Goal: Task Accomplishment & Management: Manage account settings

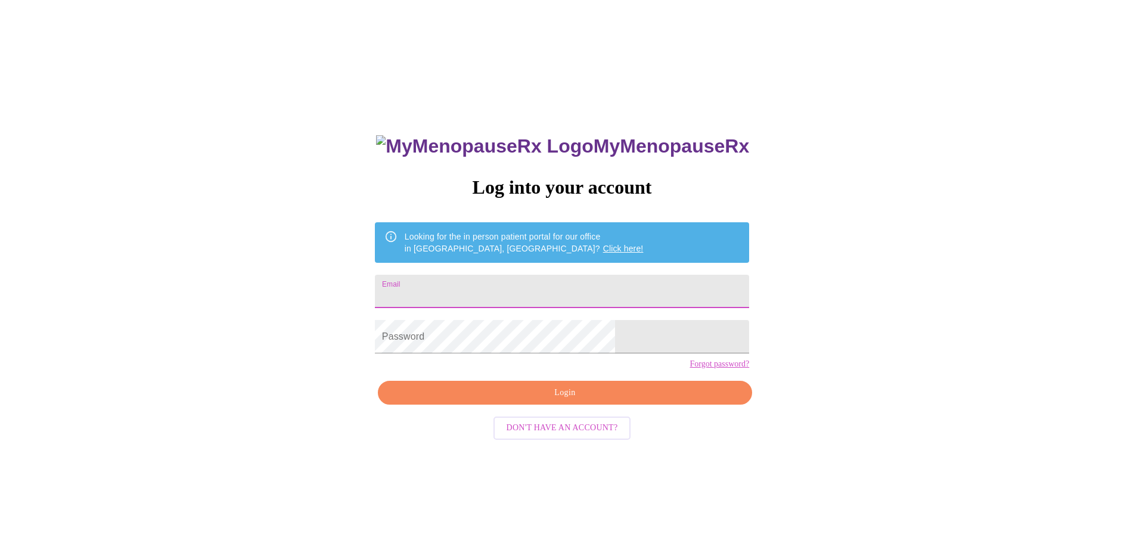
type input "[EMAIL_ADDRESS][DOMAIN_NAME]"
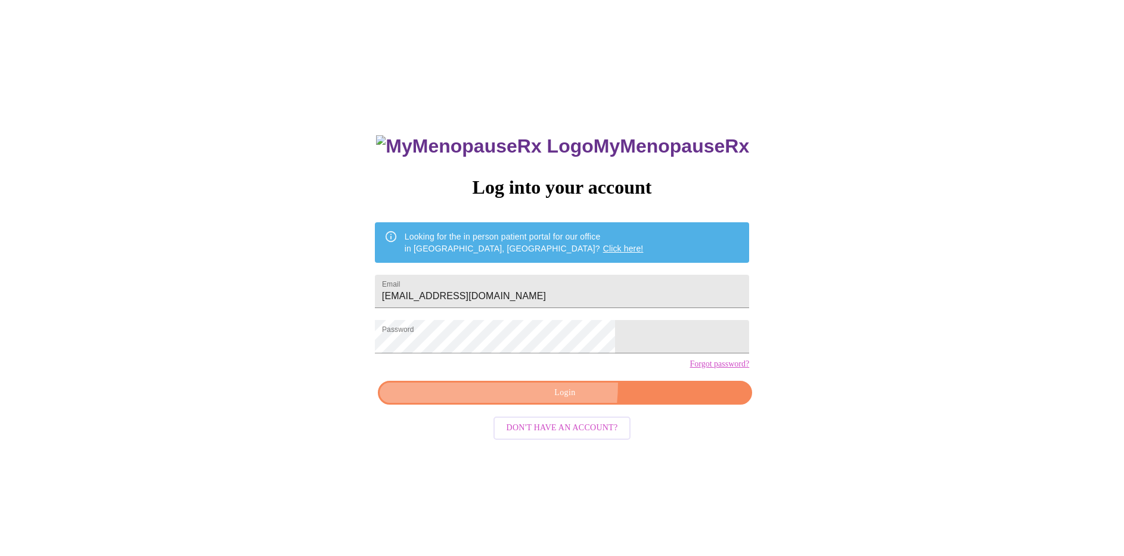
click at [478, 404] on button "Login" at bounding box center [565, 393] width 374 height 24
click at [468, 400] on span "Login" at bounding box center [564, 393] width 347 height 15
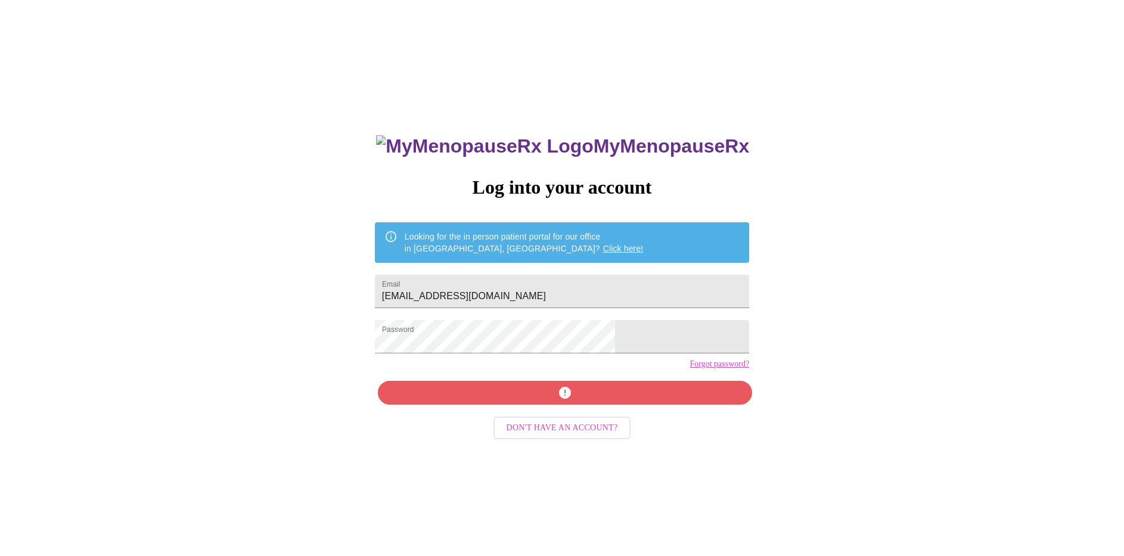
click at [689, 369] on link "Forgot password?" at bounding box center [719, 364] width 60 height 10
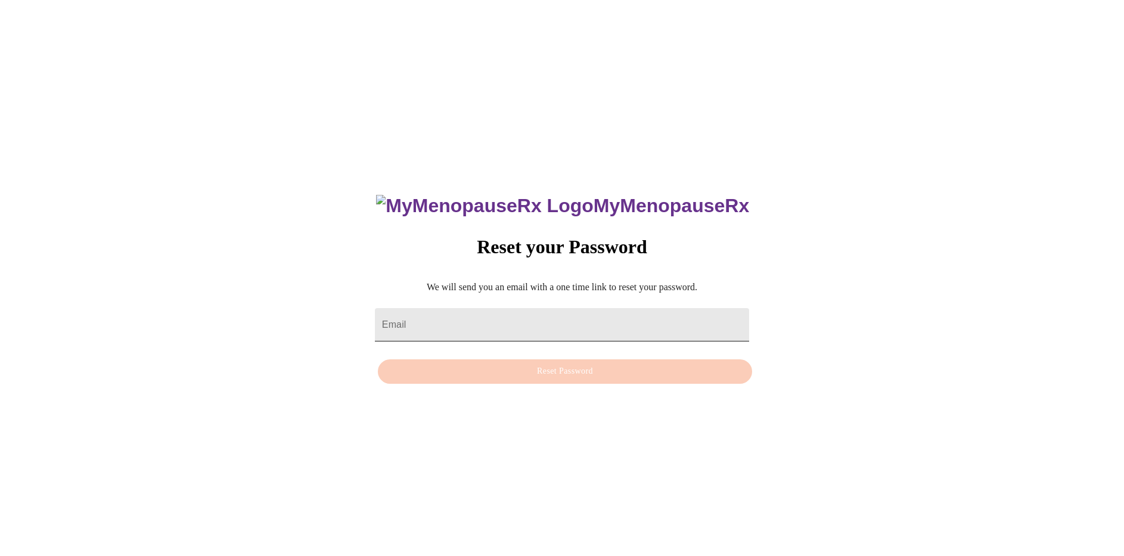
click at [439, 318] on input "Email" at bounding box center [562, 324] width 374 height 33
type input "[EMAIL_ADDRESS][DOMAIN_NAME]"
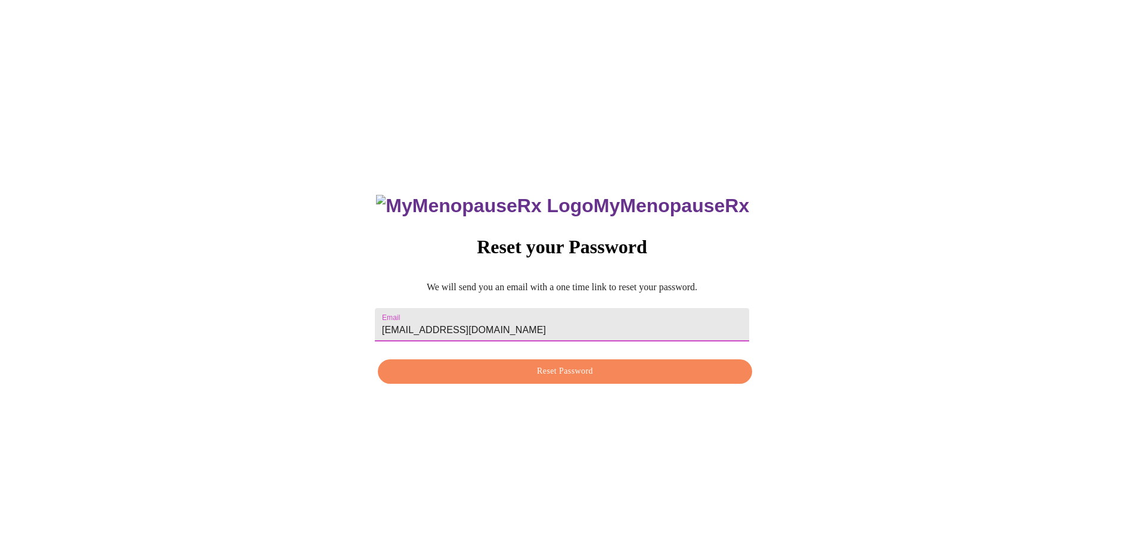
click at [461, 371] on span "Reset Password" at bounding box center [564, 371] width 347 height 15
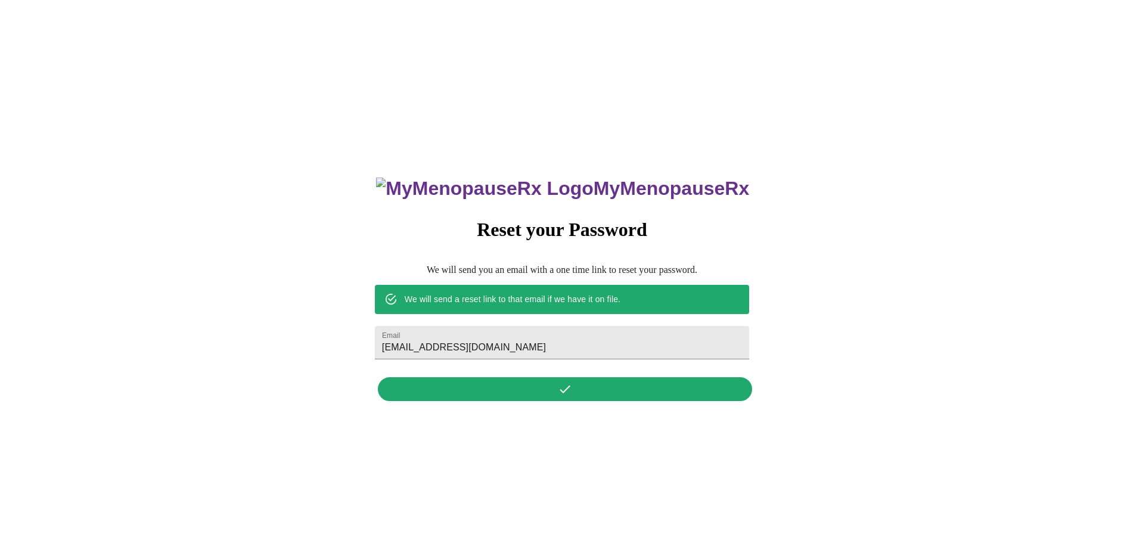
click at [505, 296] on div "We will send a reset link to that email if we have it on file." at bounding box center [513, 298] width 216 height 21
click at [544, 394] on div "MyMenopauseRx Reset your Password We will send you an email with a one time lin…" at bounding box center [562, 283] width 398 height 248
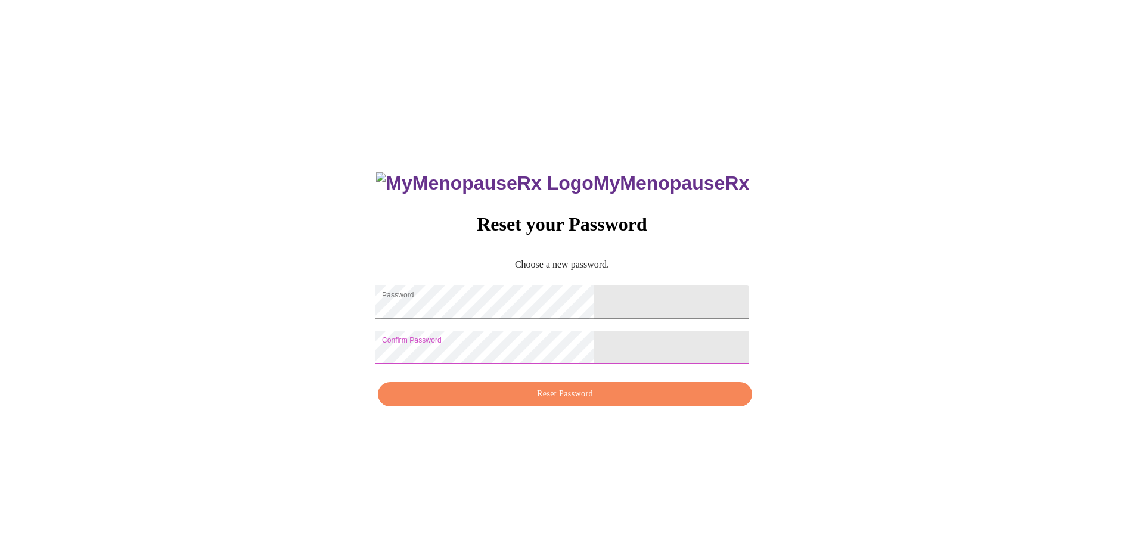
click at [508, 400] on span "Reset Password" at bounding box center [564, 394] width 347 height 15
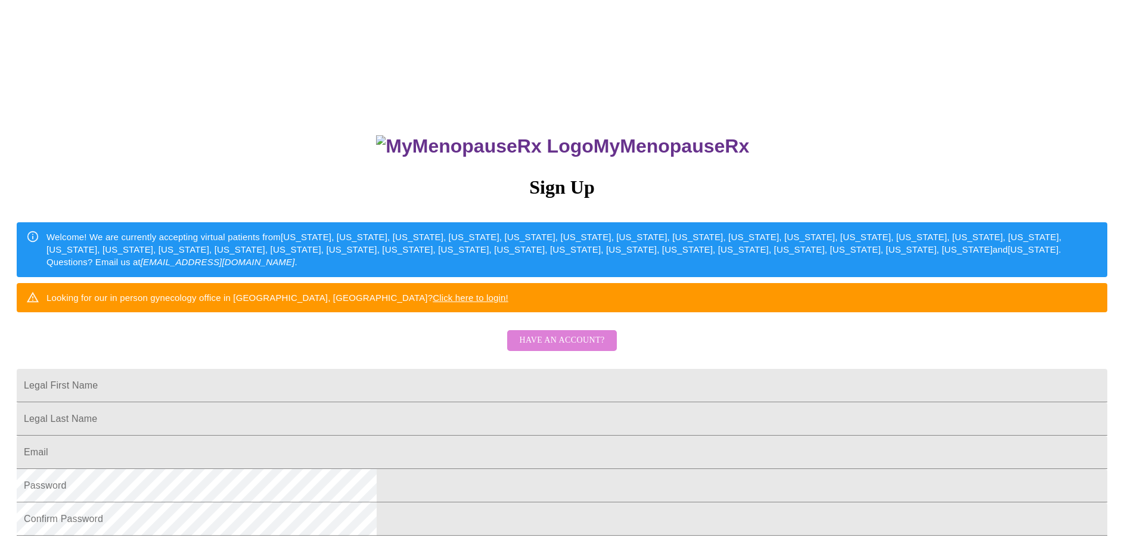
click at [607, 351] on button "Have an account?" at bounding box center [561, 340] width 109 height 21
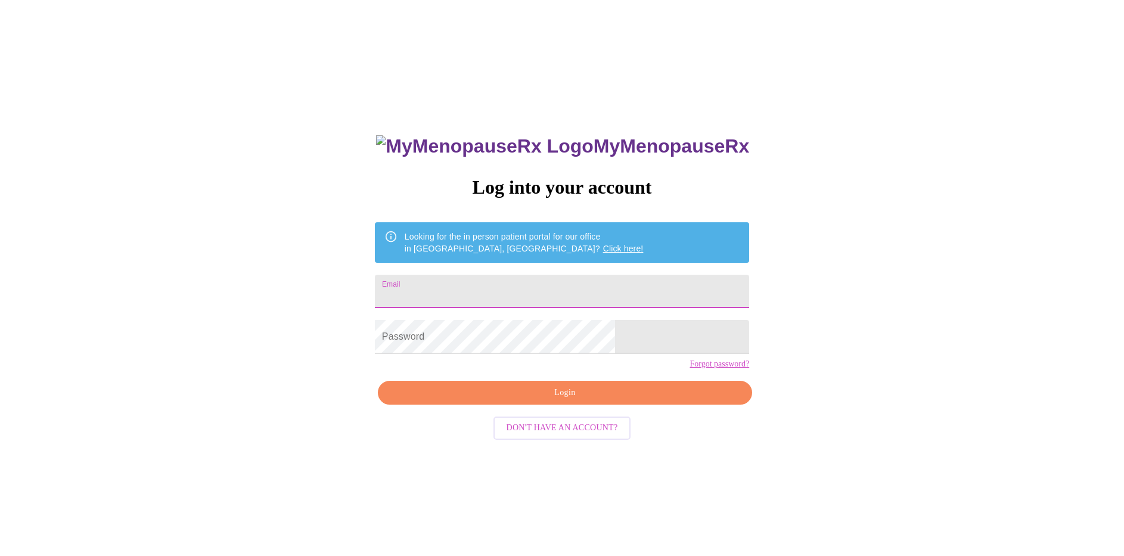
type input "[EMAIL_ADDRESS][DOMAIN_NAME]"
click at [525, 400] on span "Login" at bounding box center [564, 393] width 347 height 15
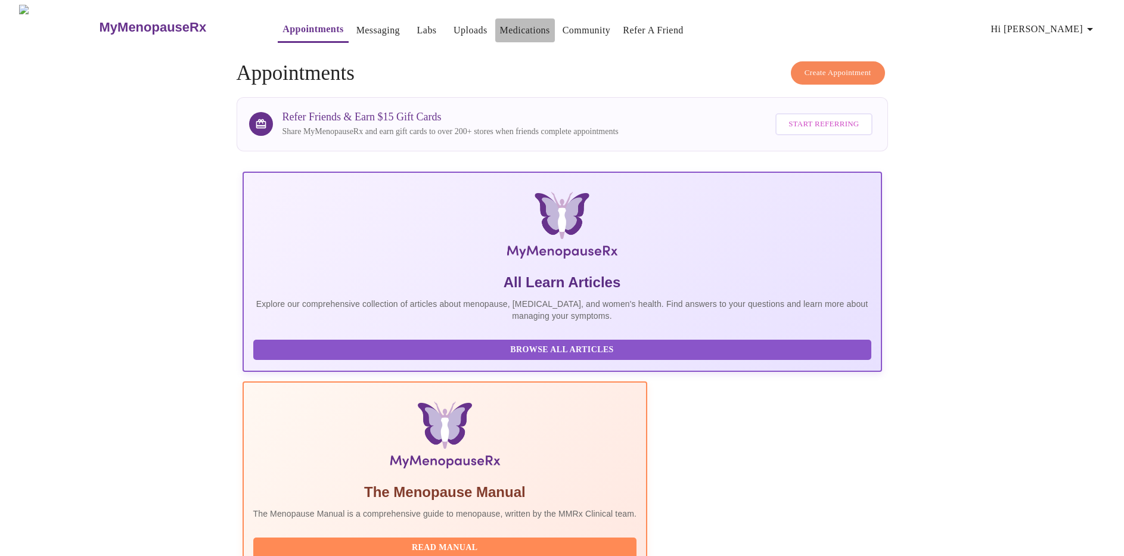
click at [500, 22] on link "Medications" at bounding box center [525, 30] width 50 height 17
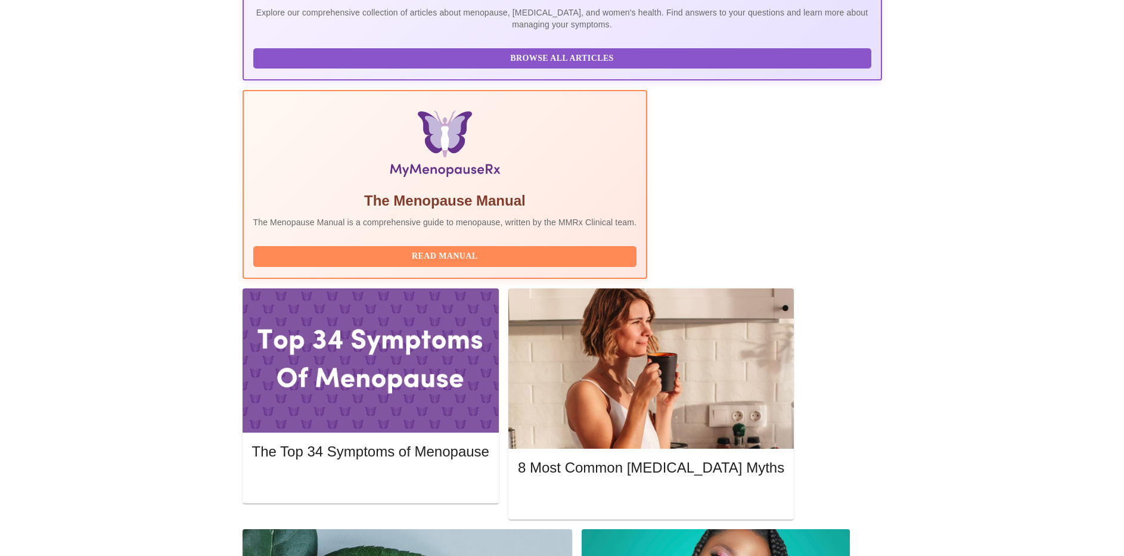
scroll to position [289, 0]
